Goal: Information Seeking & Learning: Learn about a topic

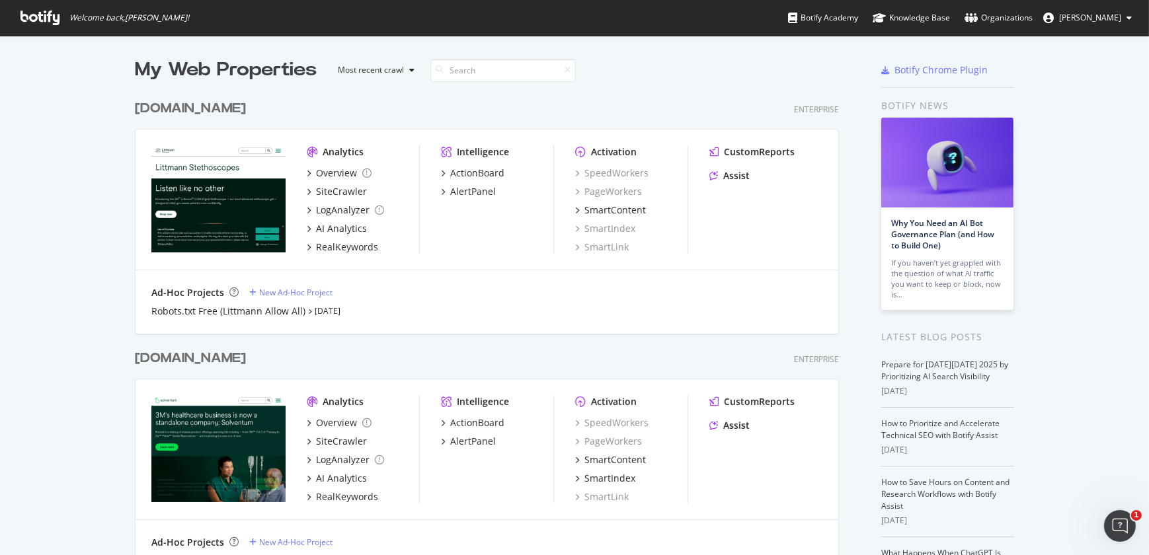
click at [221, 357] on div "[DOMAIN_NAME]" at bounding box center [190, 358] width 111 height 19
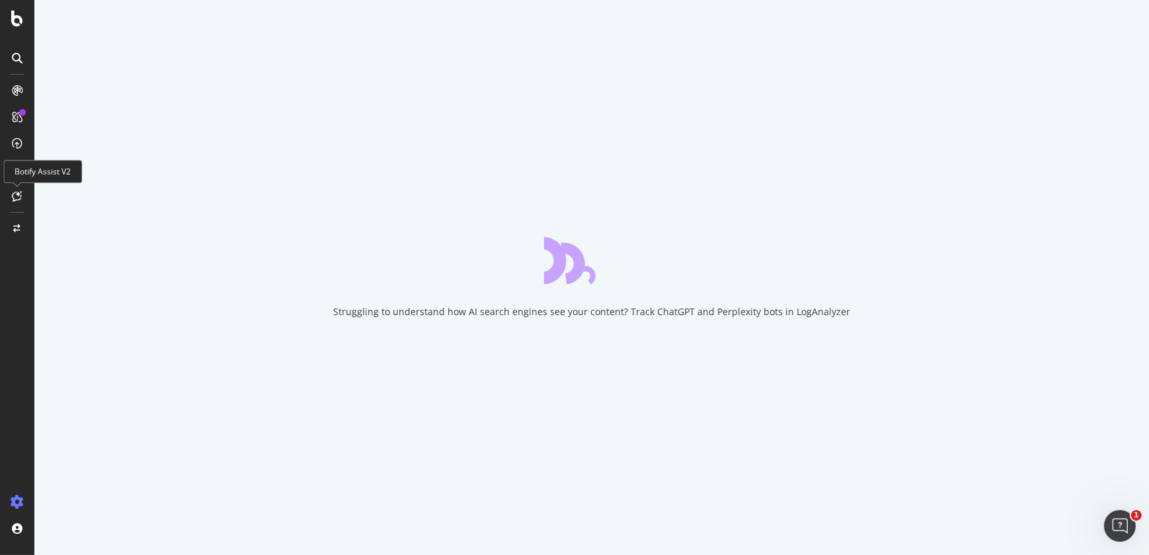
click at [17, 196] on icon at bounding box center [18, 196] width 10 height 11
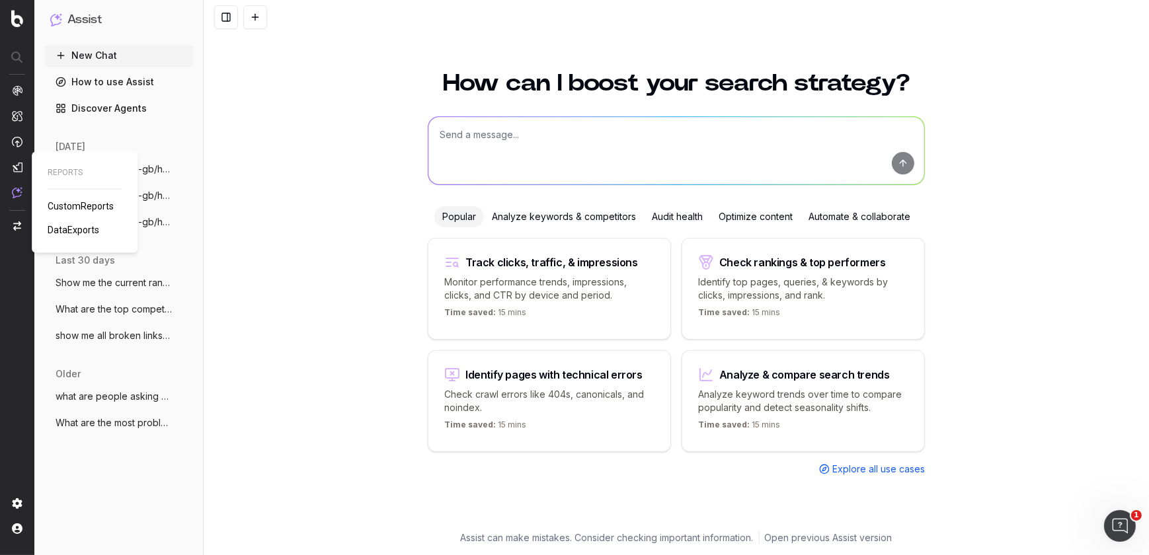
click at [67, 202] on span "CustomReports" at bounding box center [81, 206] width 66 height 11
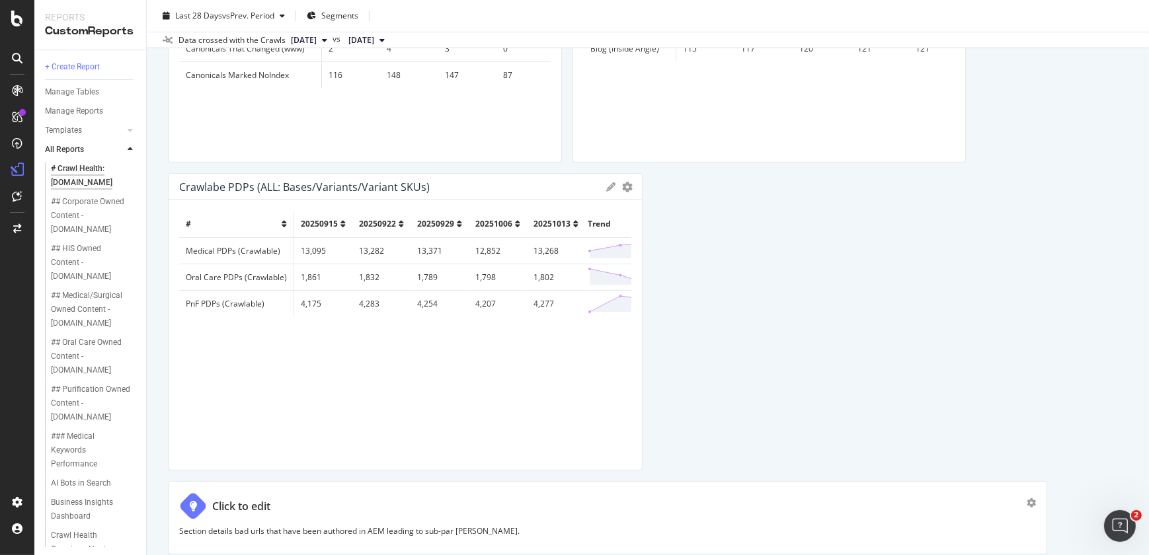
scroll to position [393, 0]
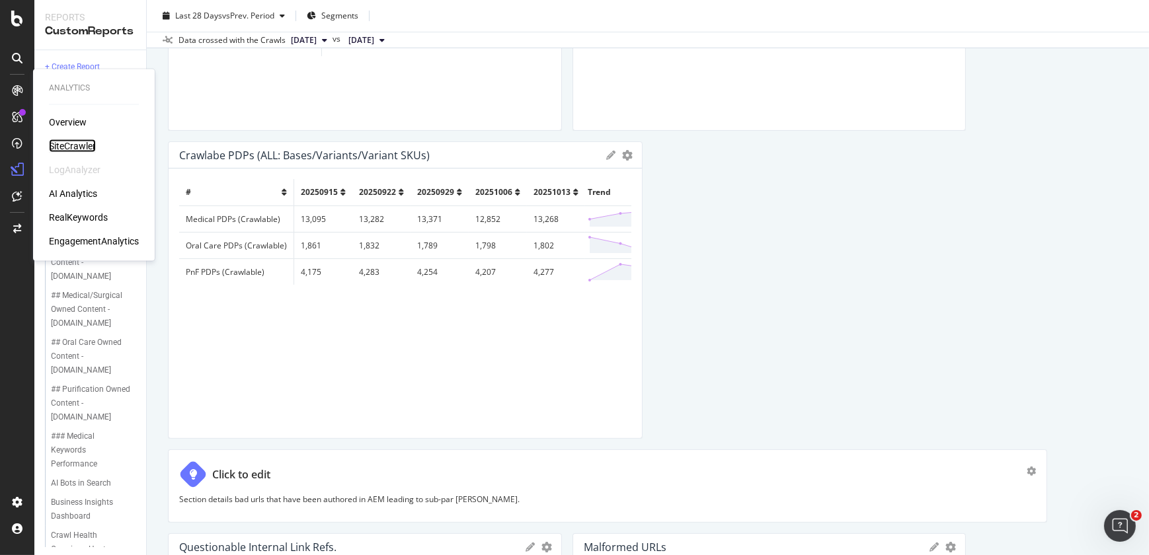
click at [70, 141] on div "SiteCrawler" at bounding box center [72, 146] width 47 height 13
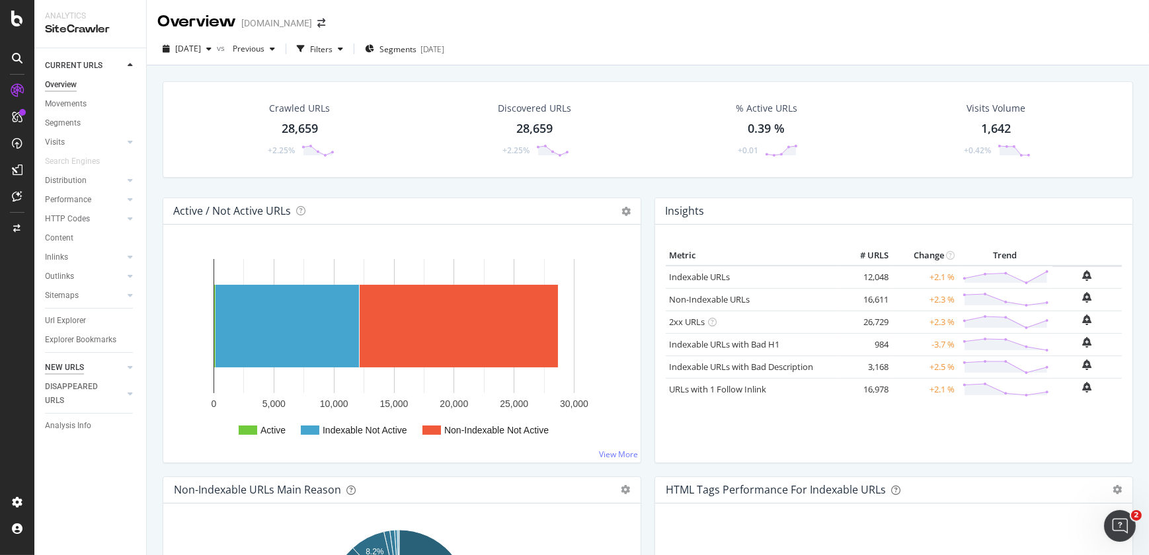
click at [79, 372] on div "NEW URLS" at bounding box center [64, 368] width 39 height 14
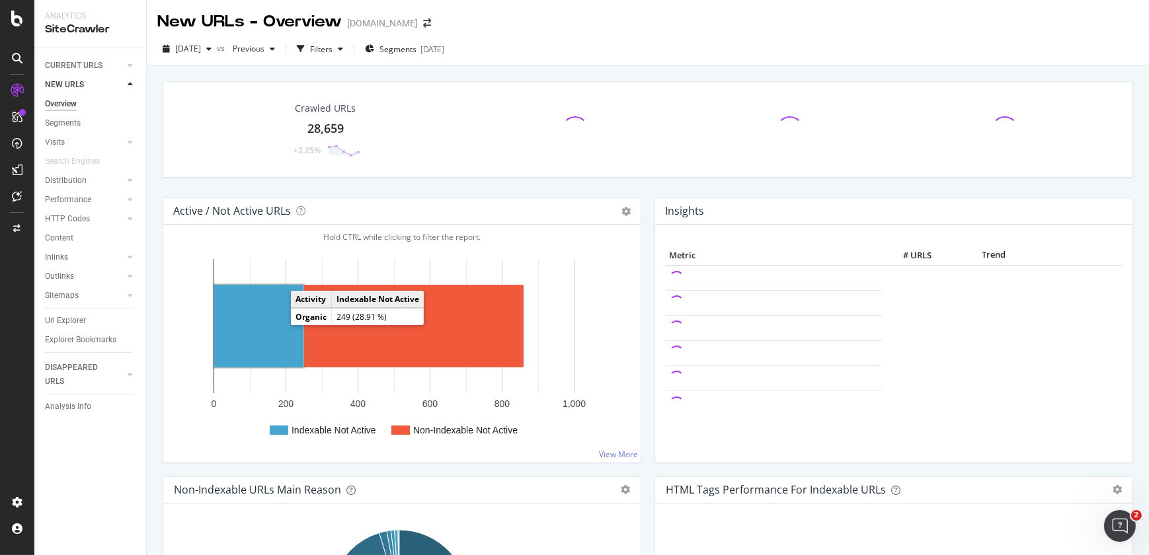
click at [276, 325] on rect "A chart." at bounding box center [258, 326] width 89 height 83
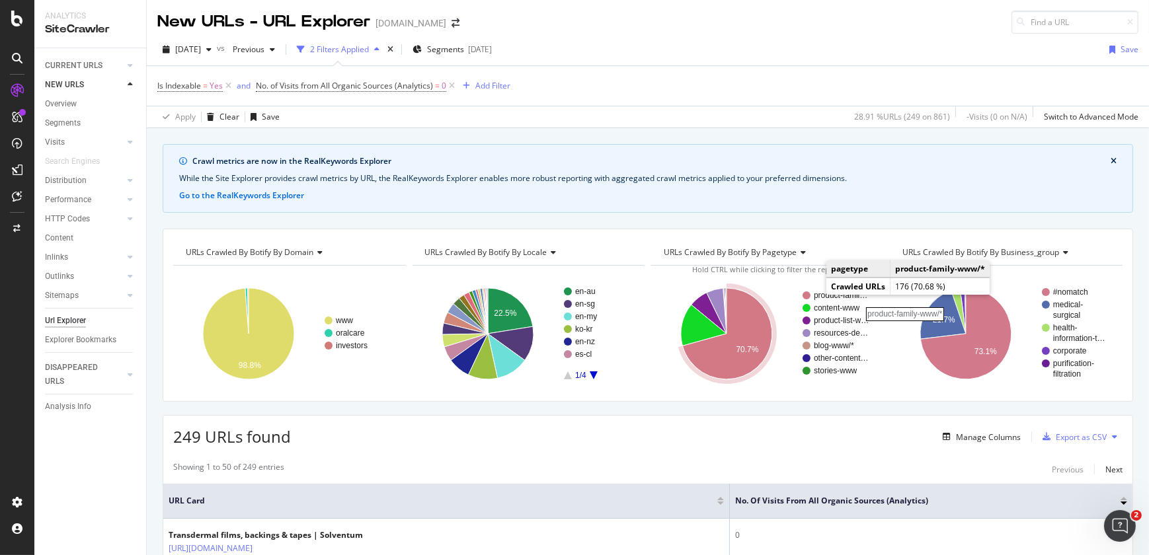
click at [814, 299] on rect "A chart." at bounding box center [842, 296] width 56 height 8
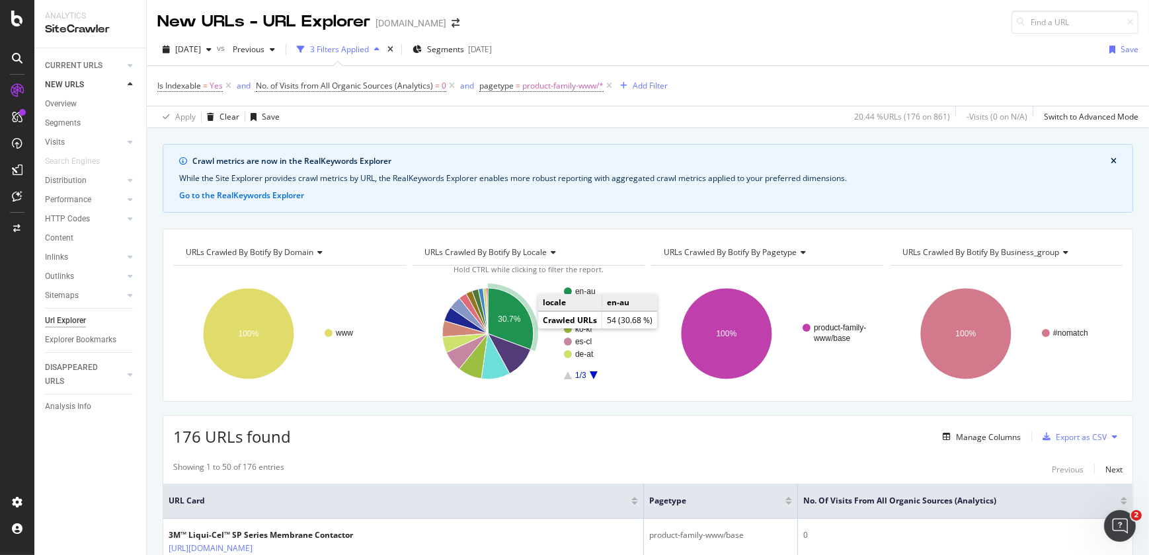
click at [498, 319] on text "30.7%" at bounding box center [509, 319] width 22 height 9
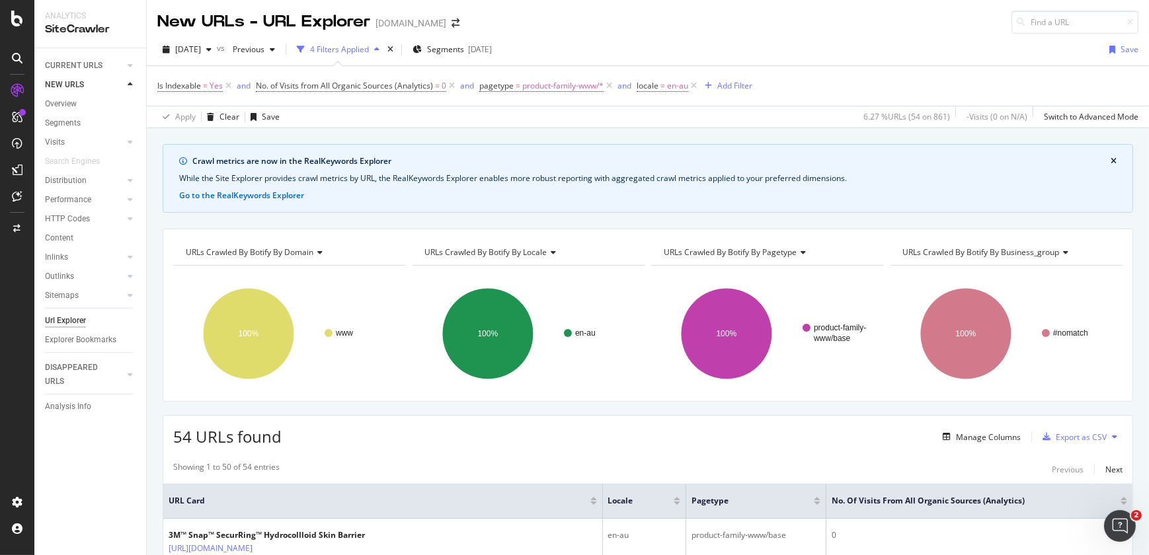
scroll to position [485, 0]
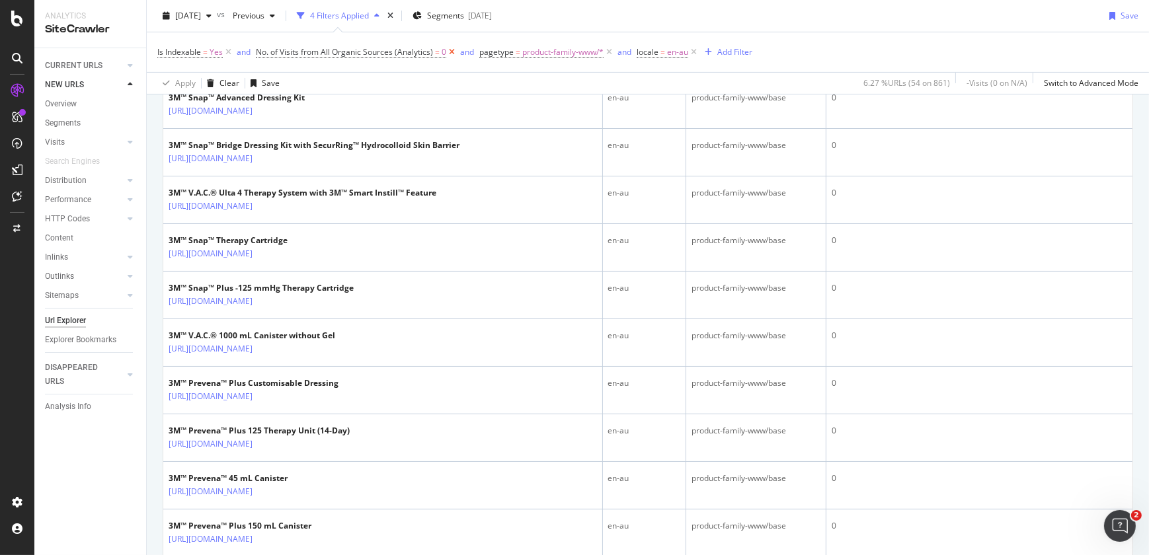
click at [453, 55] on icon at bounding box center [451, 52] width 11 height 13
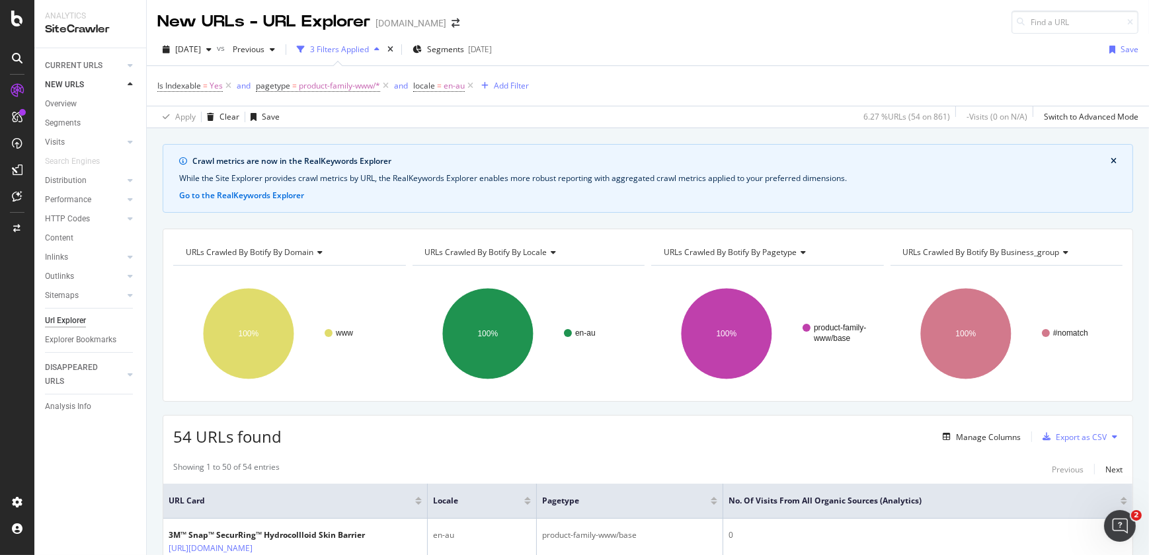
click at [1011, 257] on span "URLs Crawled By Botify By business_group" at bounding box center [981, 252] width 157 height 11
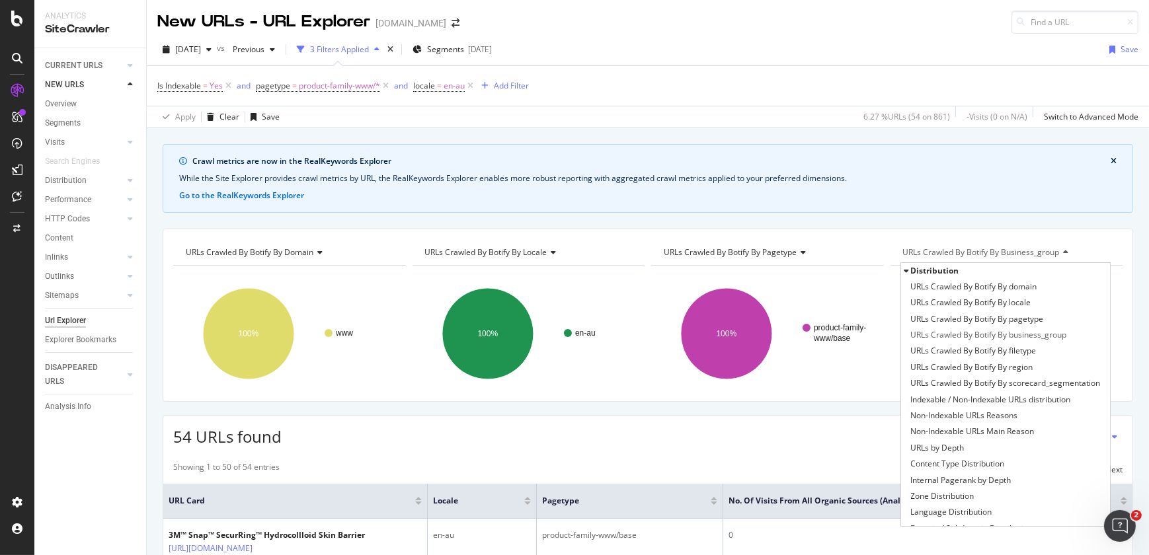
scroll to position [230, 0]
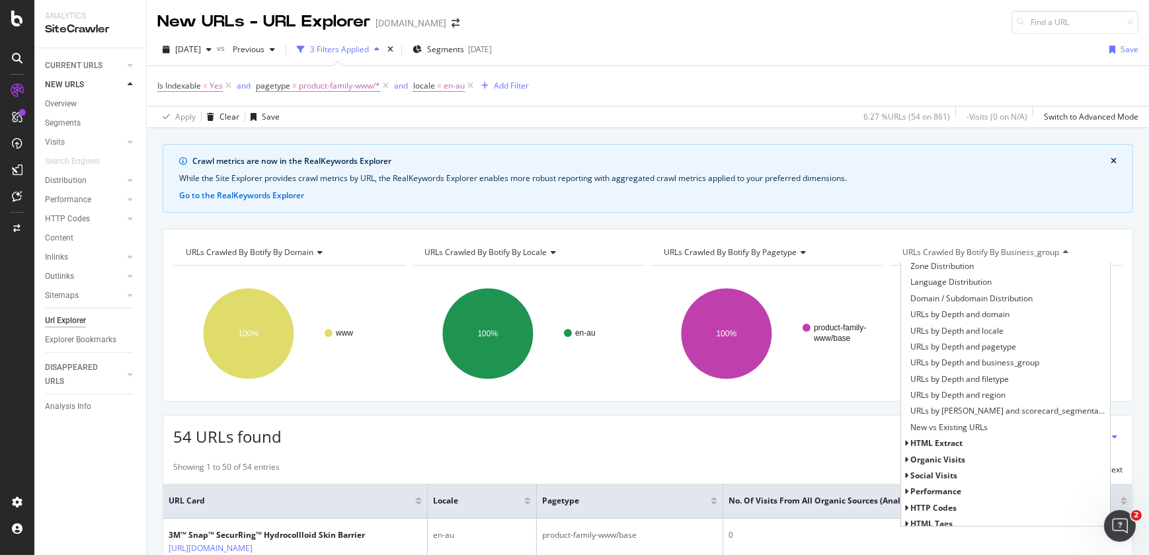
click at [928, 447] on span "HTML Extract" at bounding box center [937, 443] width 52 height 11
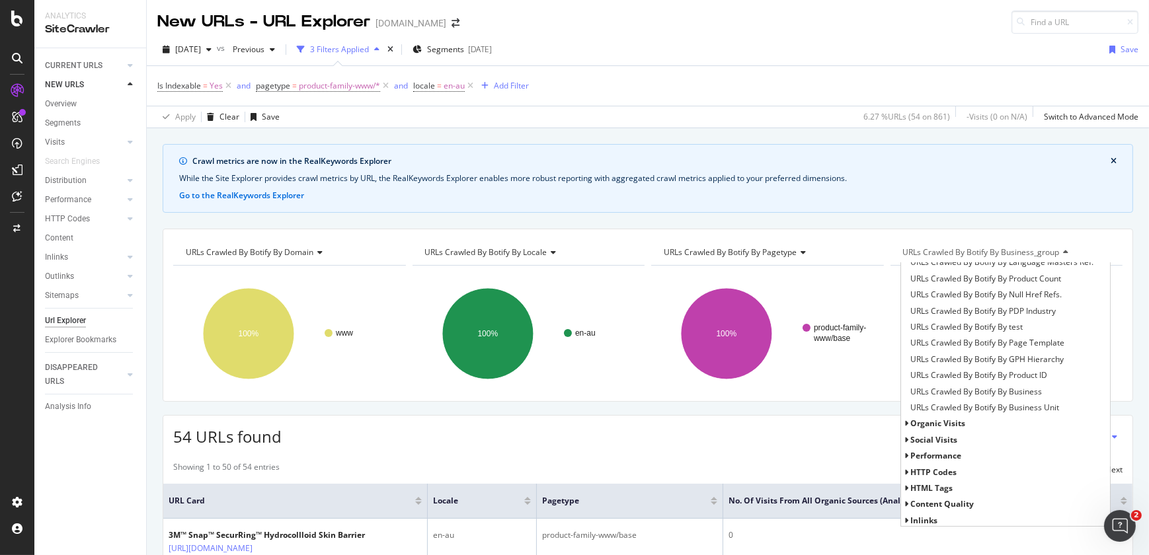
scroll to position [460, 0]
click at [1017, 392] on span "URLs Crawled By Botify By Business" at bounding box center [977, 391] width 132 height 13
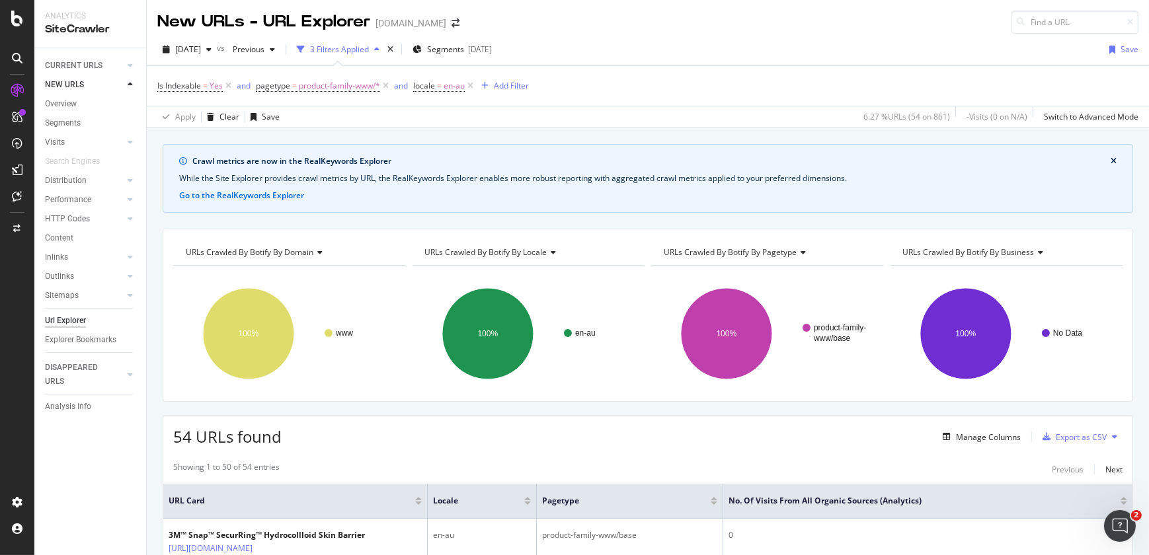
click at [1015, 252] on span "URLs Crawled By Botify By Business" at bounding box center [969, 252] width 132 height 11
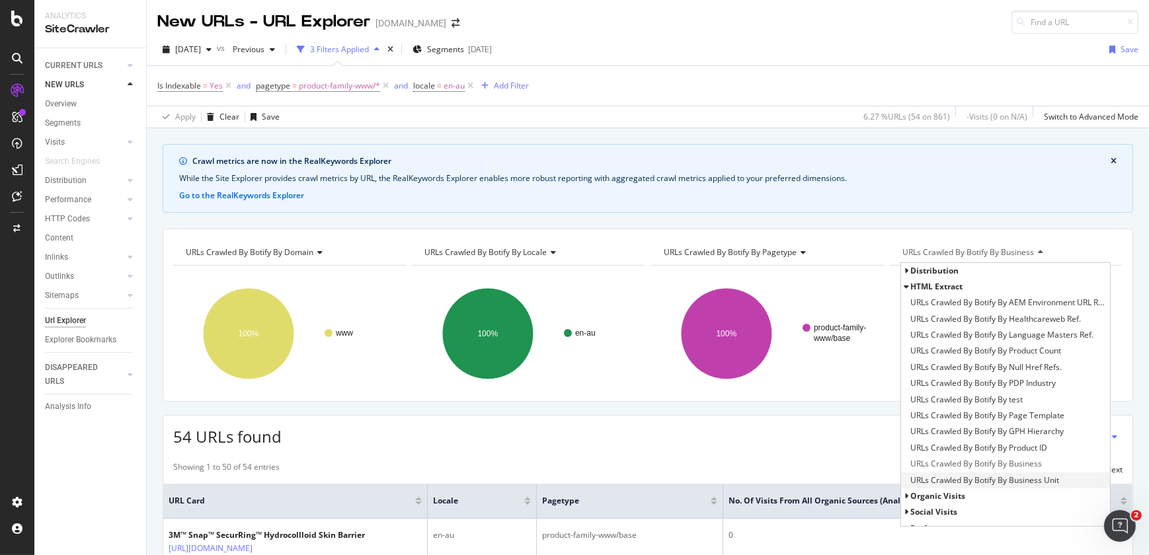
click at [1043, 477] on span "URLs Crawled By Botify By Business Unit" at bounding box center [985, 480] width 149 height 13
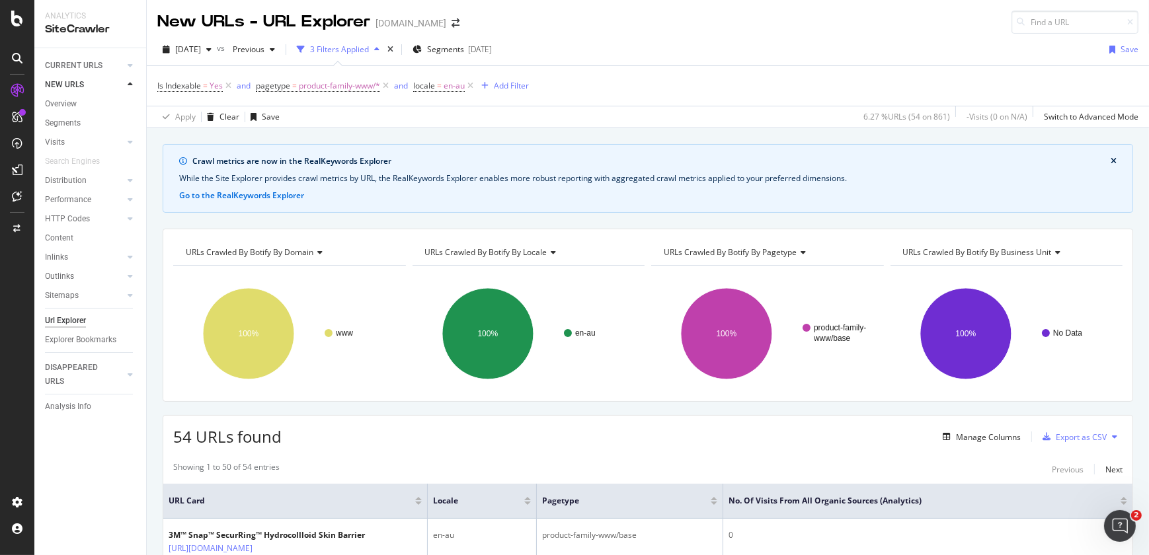
click at [1026, 254] on span "URLs Crawled By Botify By Business Unit" at bounding box center [977, 252] width 149 height 11
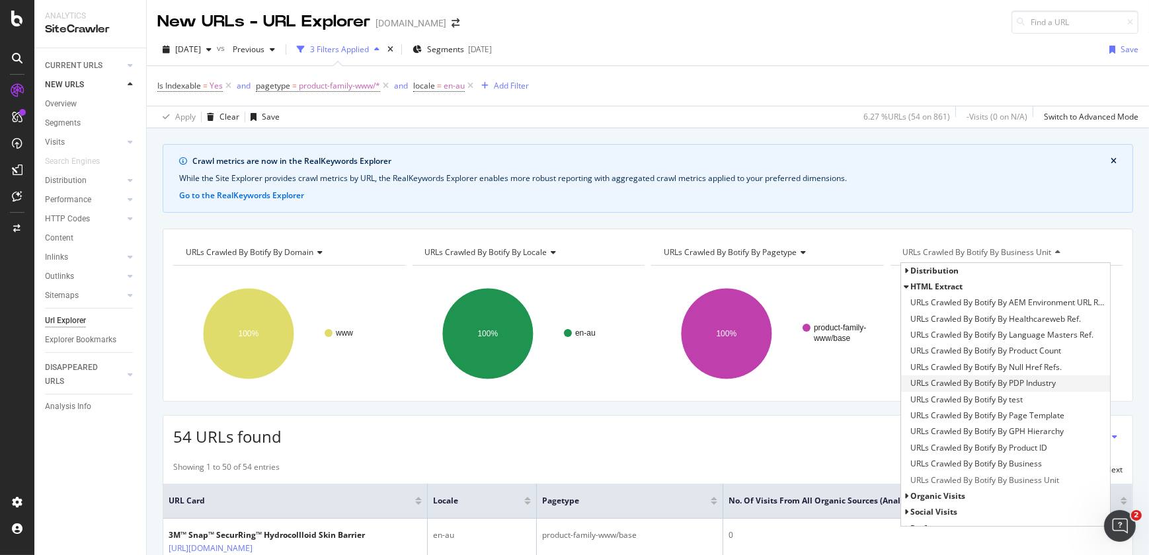
click at [1016, 387] on span "URLs Crawled By Botify By PDP Industry" at bounding box center [983, 383] width 145 height 13
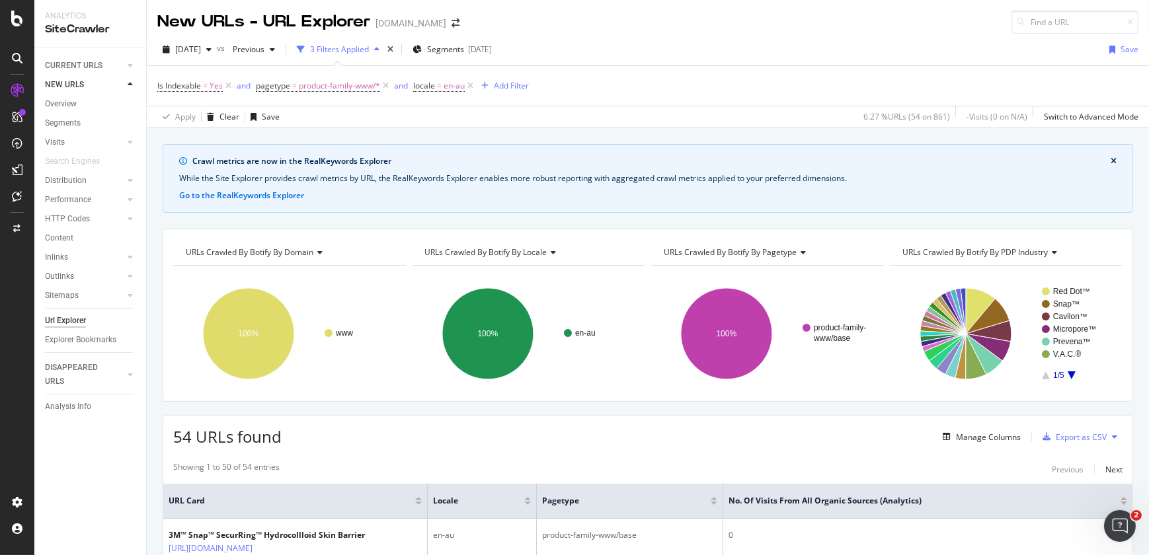
click at [1019, 253] on span "URLs Crawled By Botify By PDP Industry" at bounding box center [975, 252] width 145 height 11
click at [518, 87] on div "Add Filter" at bounding box center [511, 85] width 35 height 11
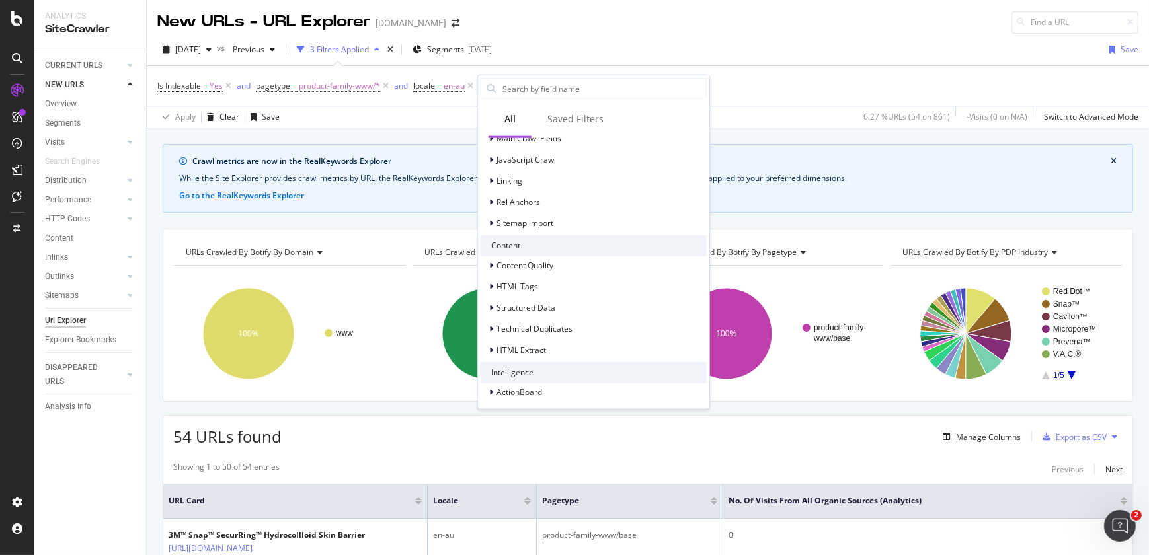
scroll to position [440, 0]
click at [581, 119] on div "Saved Filters" at bounding box center [576, 118] width 56 height 13
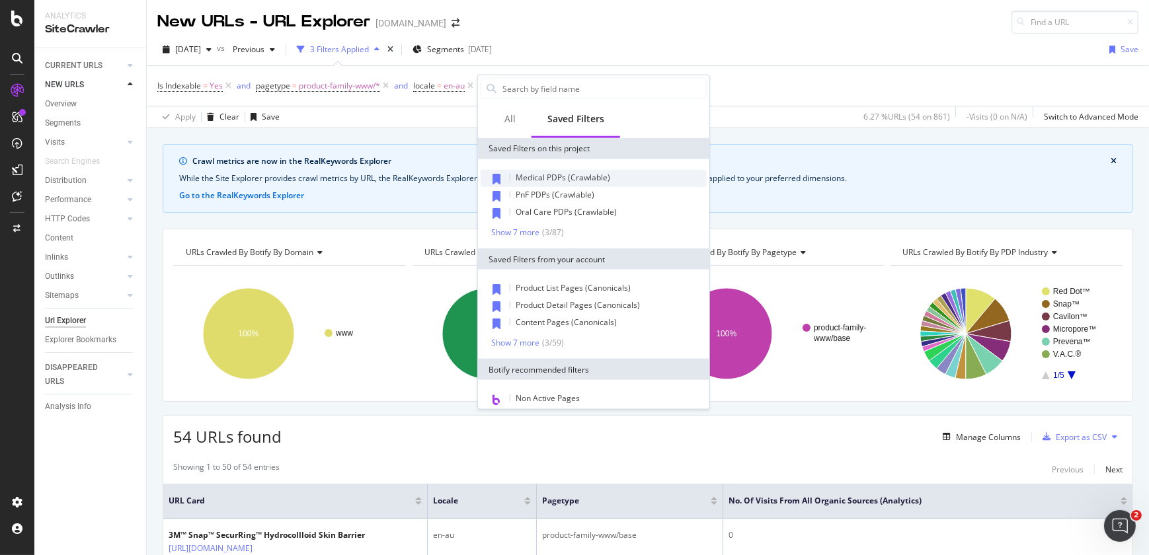
click at [581, 173] on span "Medical PDPs (Crawlable)" at bounding box center [563, 177] width 95 height 11
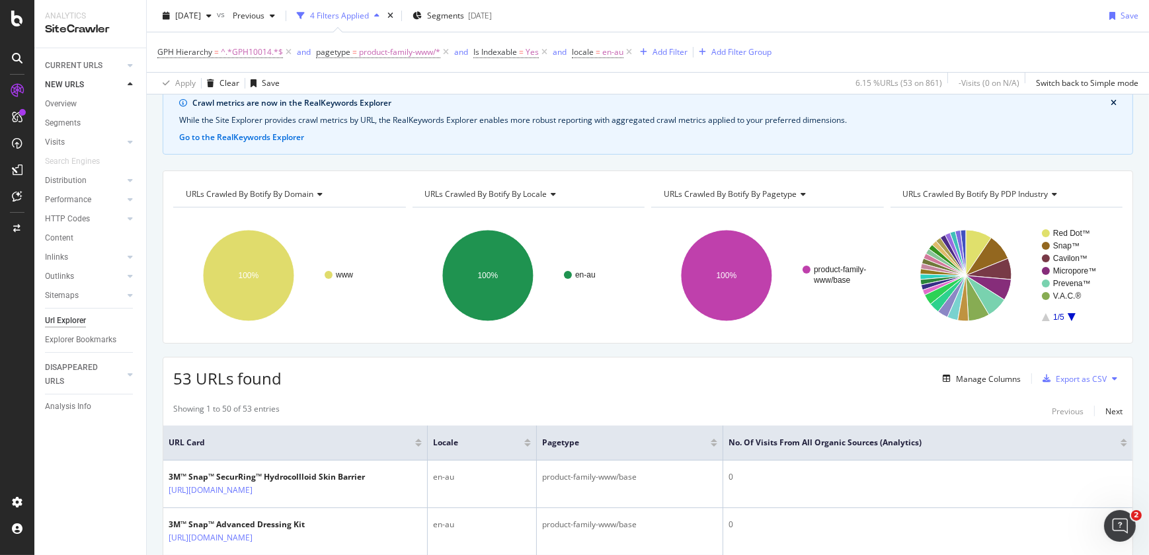
scroll to position [50, 0]
